Goal: Task Accomplishment & Management: Complete application form

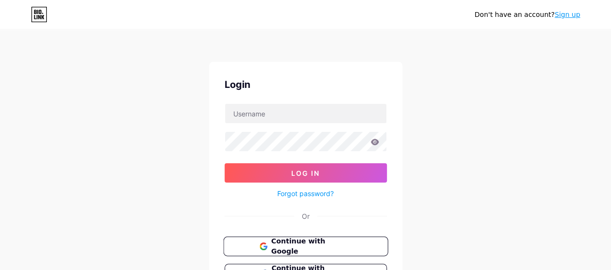
click at [291, 246] on span "Continue with Google" at bounding box center [311, 246] width 81 height 21
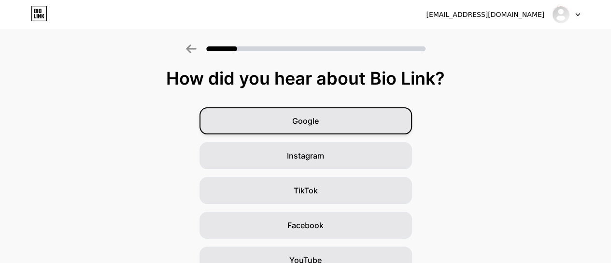
click at [306, 118] on span "Google" at bounding box center [305, 121] width 27 height 12
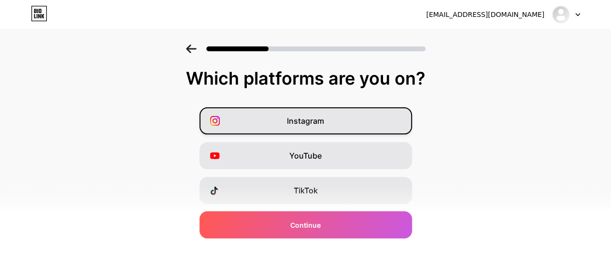
click at [306, 123] on span "Instagram" at bounding box center [305, 121] width 37 height 12
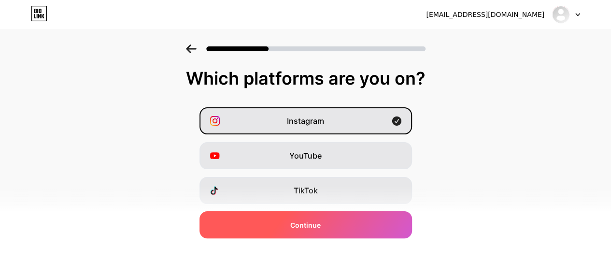
click at [330, 222] on div "Continue" at bounding box center [306, 224] width 213 height 27
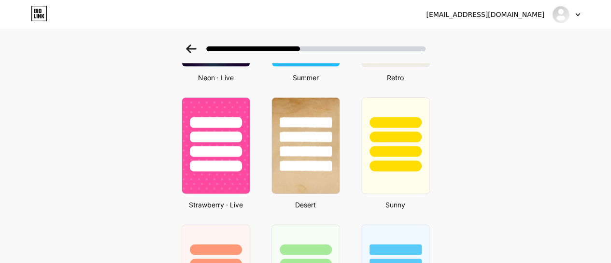
scroll to position [522, 0]
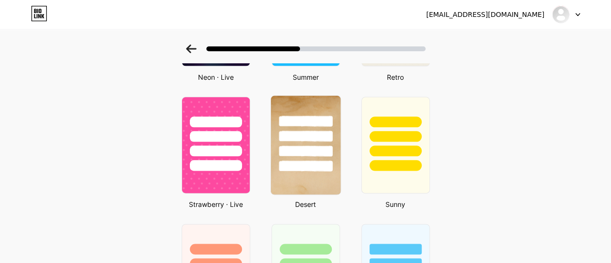
click at [310, 138] on div at bounding box center [306, 135] width 54 height 11
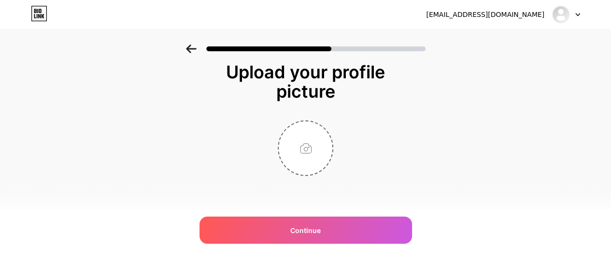
scroll to position [0, 0]
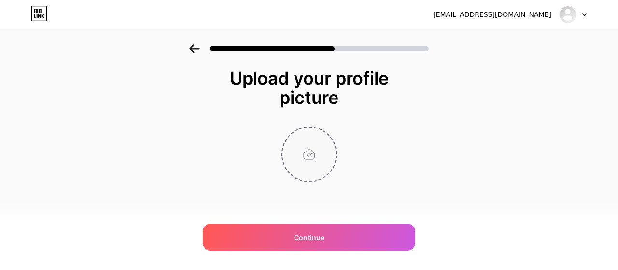
click at [313, 154] on input "file" at bounding box center [310, 155] width 54 height 54
type input "C:\fakepath\download.jfif"
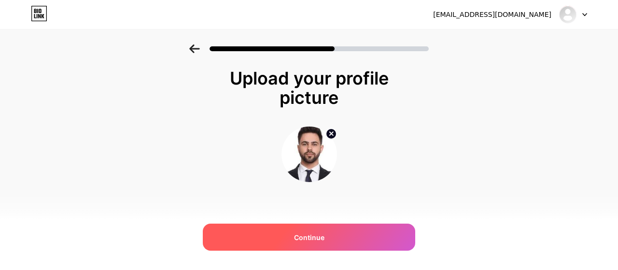
click at [297, 233] on span "Continue" at bounding box center [309, 237] width 30 height 10
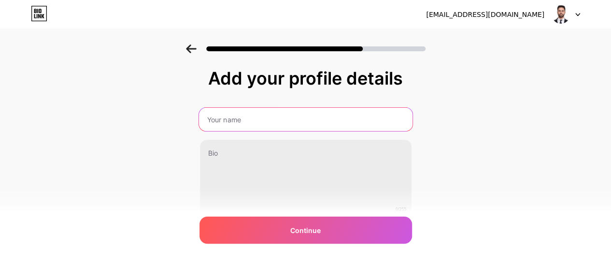
click at [239, 123] on input "text" at bounding box center [306, 119] width 214 height 23
type input "a"
type input "s"
type input "Soft tech Chishtian"
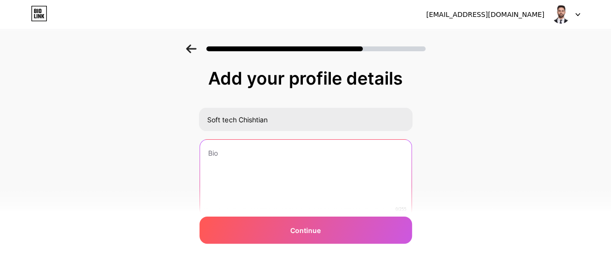
click at [226, 164] on textarea at bounding box center [306, 179] width 212 height 78
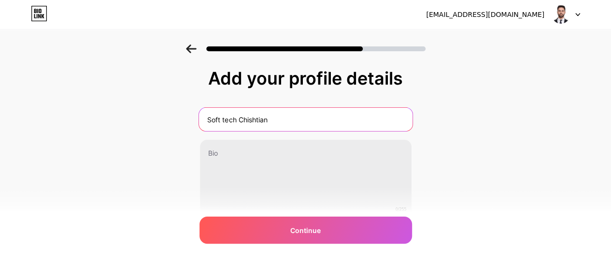
drag, startPoint x: 273, startPoint y: 117, endPoint x: 201, endPoint y: 115, distance: 73.0
click at [201, 115] on div "Add your profile details Soft tech Chishtian 0/255 Continue Error" at bounding box center [305, 154] width 611 height 221
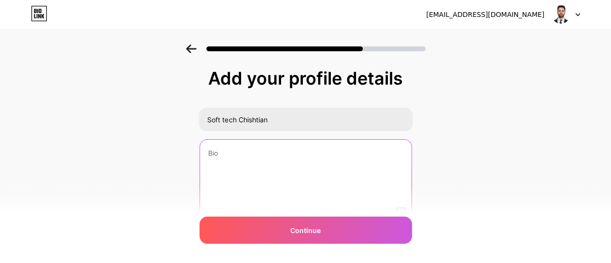
click at [226, 166] on textarea at bounding box center [306, 179] width 212 height 78
paste textarea "Soft tech Chishtian"
click at [282, 148] on textarea "Soft tech Chishtian" at bounding box center [306, 178] width 214 height 79
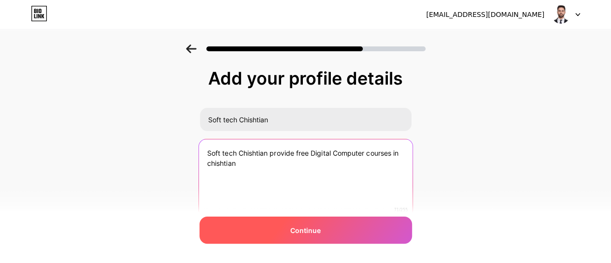
type textarea "Soft tech Chishtian provide free Digital Computer courses in chishtian"
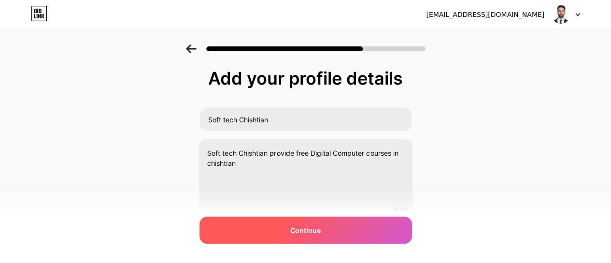
click at [311, 234] on span "Continue" at bounding box center [305, 230] width 30 height 10
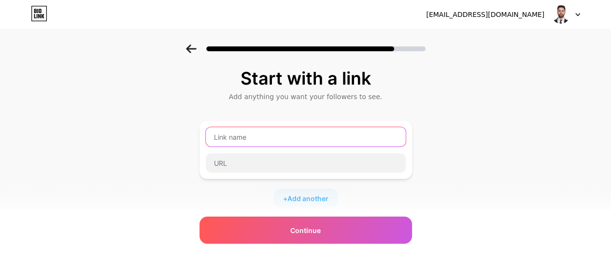
click at [234, 133] on input "text" at bounding box center [306, 136] width 200 height 19
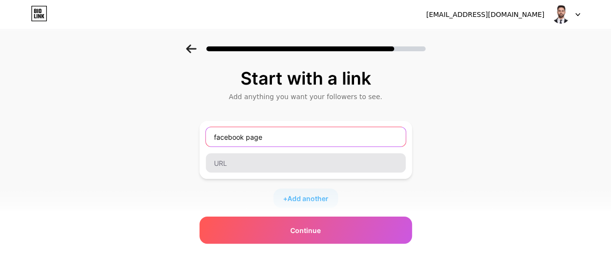
type input "facebook page"
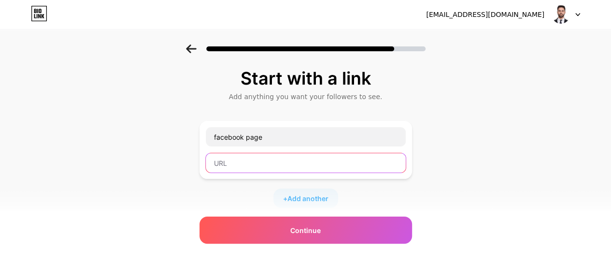
click at [242, 158] on input "text" at bounding box center [306, 162] width 200 height 19
paste input "Soft tech Chishtian"
type input "Soft tech Chishtian"
drag, startPoint x: 286, startPoint y: 162, endPoint x: 190, endPoint y: 165, distance: 95.7
click at [190, 165] on div "Start with a link Add anything you want your followers to see. facebook page So…" at bounding box center [305, 214] width 611 height 340
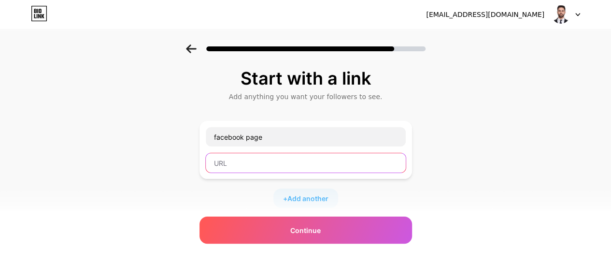
click at [231, 158] on input "text" at bounding box center [306, 162] width 200 height 19
paste input "https://www.facebook.com/SoftTechCtn/"
type input "https://www.facebook.com/SoftTechCtn/"
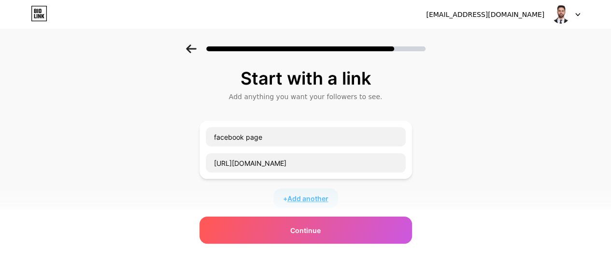
click at [314, 198] on span "Add another" at bounding box center [307, 198] width 41 height 10
click at [243, 203] on input "text" at bounding box center [306, 204] width 200 height 19
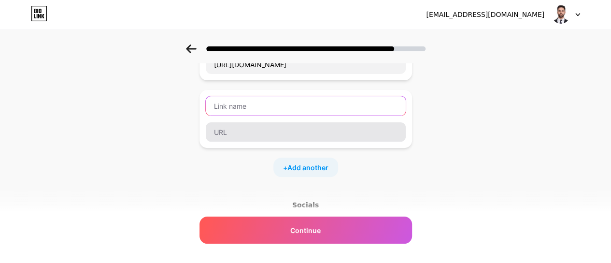
scroll to position [99, 0]
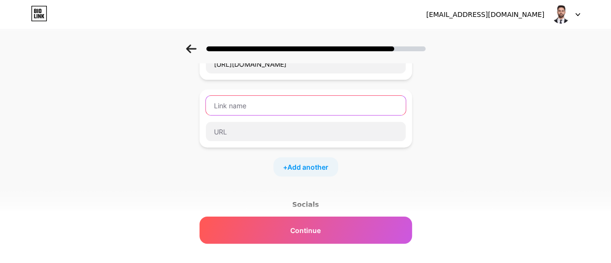
click at [230, 104] on input "text" at bounding box center [306, 105] width 200 height 19
click at [267, 104] on input "website" at bounding box center [306, 105] width 200 height 19
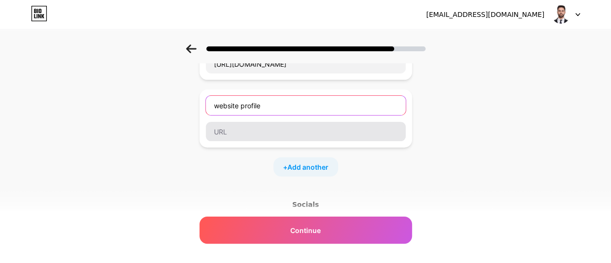
type input "website profile"
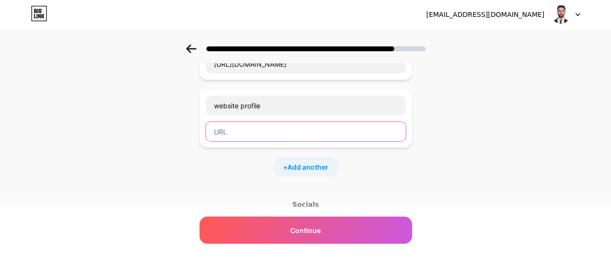
click at [246, 127] on input "text" at bounding box center [306, 131] width 200 height 19
click at [234, 130] on input "text" at bounding box center [306, 131] width 200 height 19
paste input "https://bio.link/talha561"
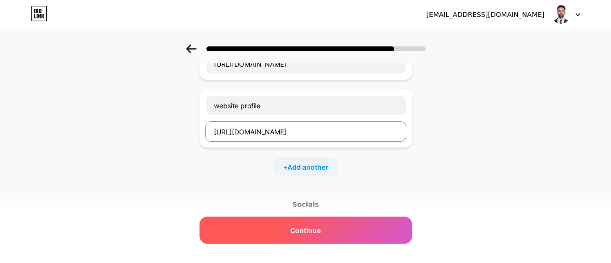
type input "https://bio.link/talha561"
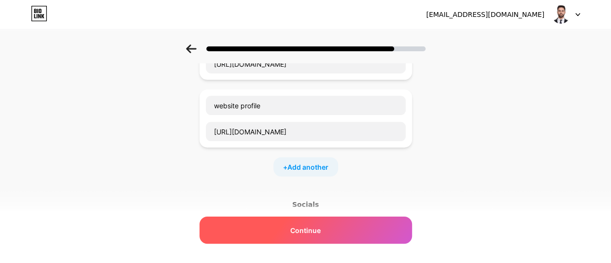
click at [309, 227] on span "Continue" at bounding box center [305, 230] width 30 height 10
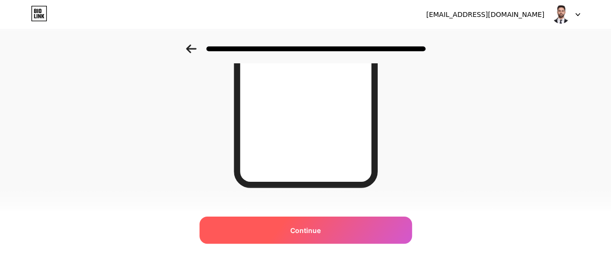
scroll to position [223, 0]
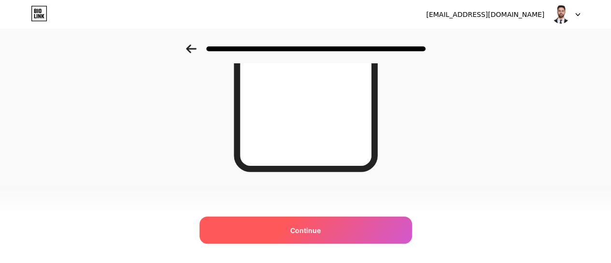
click at [310, 224] on div "Continue" at bounding box center [306, 229] width 213 height 27
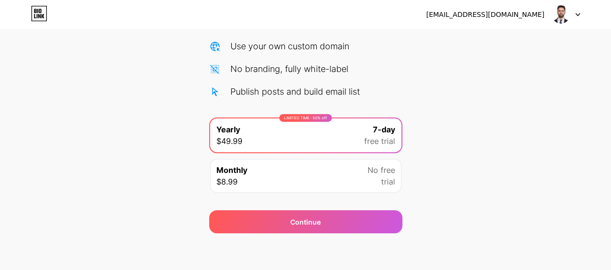
scroll to position [118, 0]
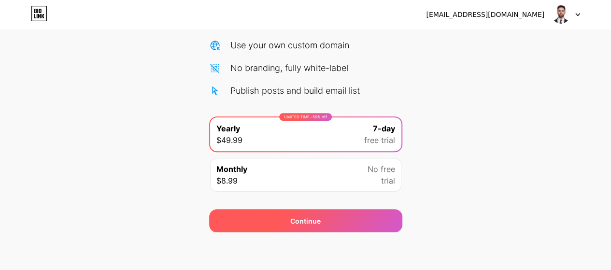
click at [289, 217] on div "Continue" at bounding box center [305, 220] width 193 height 23
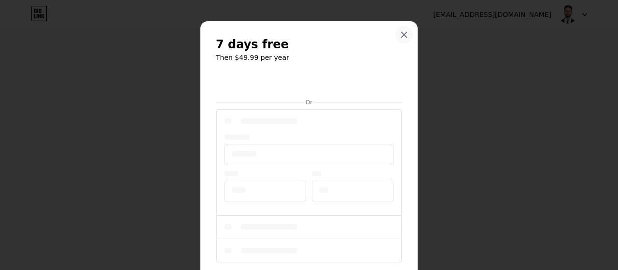
click at [398, 41] on div at bounding box center [404, 34] width 17 height 17
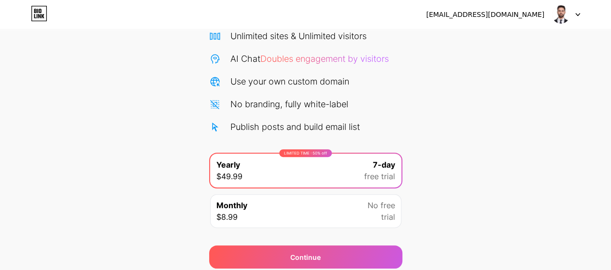
scroll to position [0, 0]
